Goal: Find specific page/section: Find specific page/section

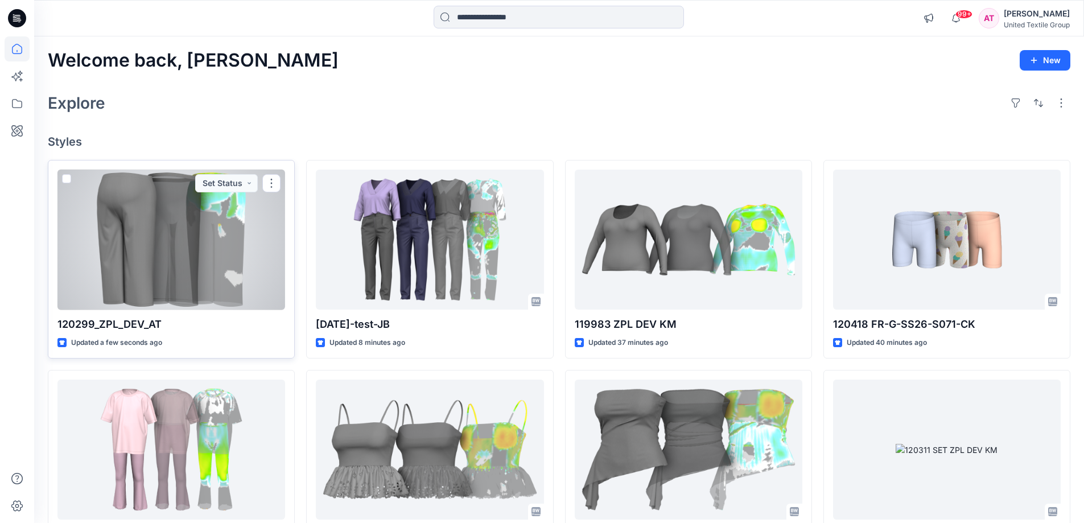
click at [204, 224] on div at bounding box center [171, 240] width 228 height 141
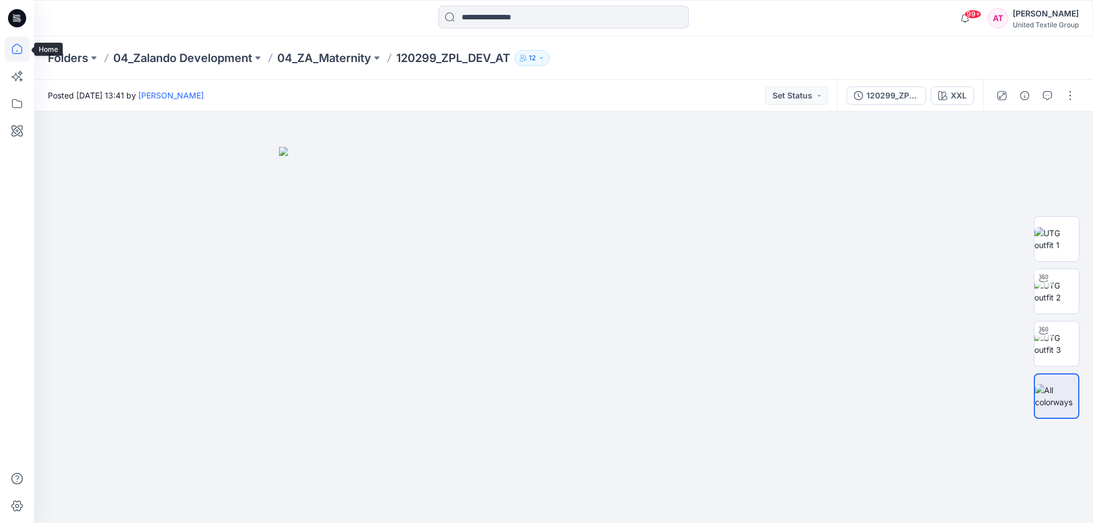
click at [20, 46] on icon at bounding box center [17, 48] width 25 height 25
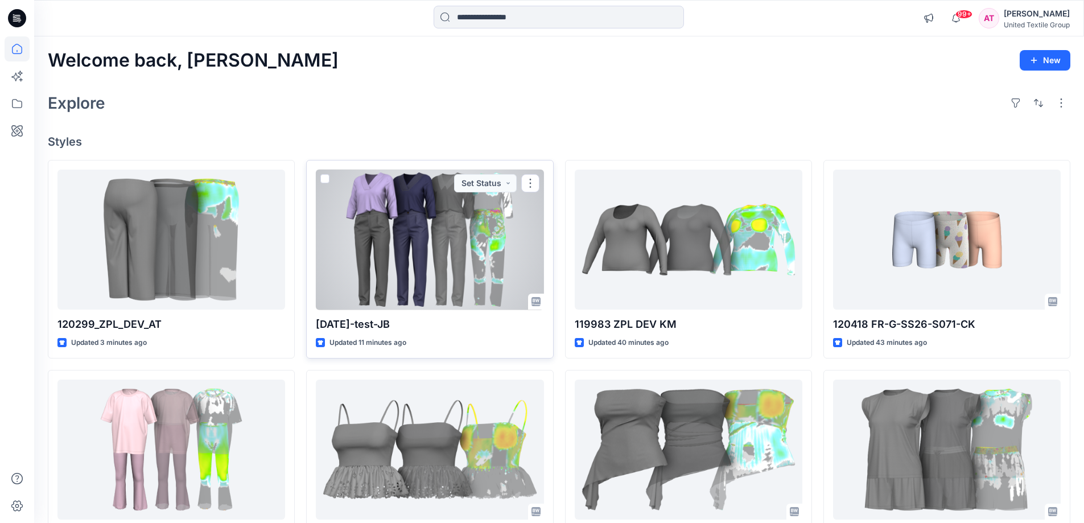
click at [415, 250] on div at bounding box center [430, 240] width 228 height 141
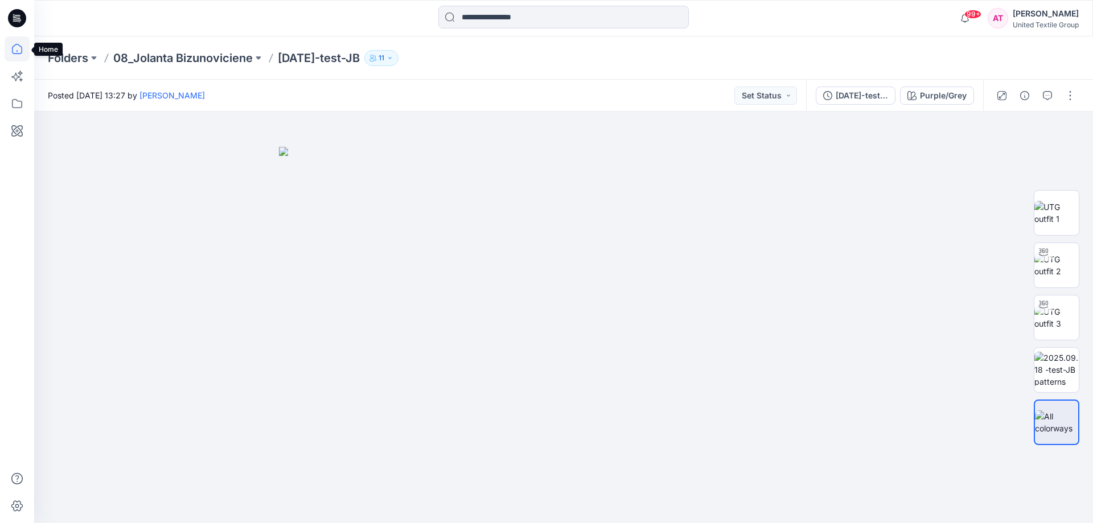
click at [15, 51] on icon at bounding box center [17, 48] width 25 height 25
